Goal: Find specific page/section: Find specific page/section

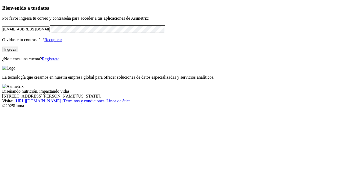
click at [18, 52] on button "Ingresa" at bounding box center [10, 49] width 16 height 6
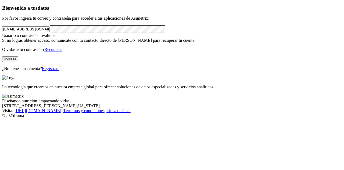
drag, startPoint x: 66, startPoint y: 38, endPoint x: 0, endPoint y: 47, distance: 66.7
click at [2, 47] on div "Bienvenido a tus datos Por favor ingresa tu correo y contraseña para acceder a …" at bounding box center [172, 38] width 340 height 66
type input "[EMAIL_ADDRESS][DOMAIN_NAME]"
click at [42, 33] on form "[EMAIL_ADDRESS][DOMAIN_NAME]" at bounding box center [172, 29] width 340 height 8
drag, startPoint x: 54, startPoint y: 53, endPoint x: 0, endPoint y: 50, distance: 54.1
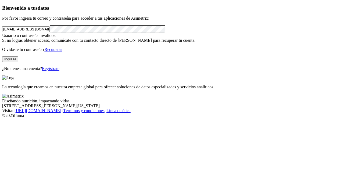
click at [2, 50] on div "Bienvenido a tus datos Por favor ingresa tu correo y contraseña para acceder a …" at bounding box center [172, 38] width 340 height 66
click input "submit" at bounding box center [0, 0] width 0 height 0
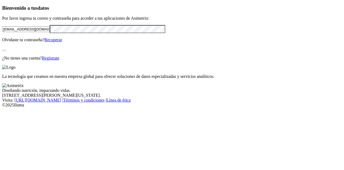
click at [10, 60] on div "Bienvenido a tus datos Por favor ingresa tu correo y contraseña para acceder a …" at bounding box center [172, 32] width 340 height 55
